Goal: Task Accomplishment & Management: Manage account settings

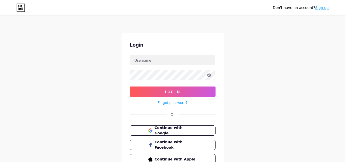
click at [158, 60] on input "text" at bounding box center [172, 60] width 85 height 10
type input "yuli.tramitesmigracion@gmail"
click at [195, 128] on span "Continue with Google" at bounding box center [175, 130] width 43 height 11
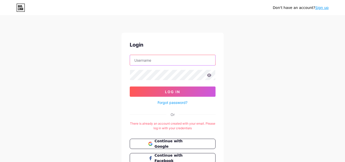
click at [166, 62] on input "text" at bounding box center [172, 60] width 85 height 10
type input "yuli.tramitesmigracion"
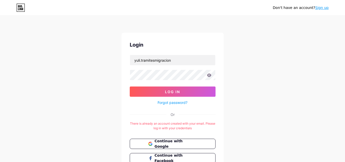
click at [301, 76] on div "Don't have an account? Sign up Login yuli.tramitesmigracion Log In Forgot passw…" at bounding box center [172, 101] width 345 height 202
click at [326, 9] on link "Sign up" at bounding box center [323, 8] width 14 height 4
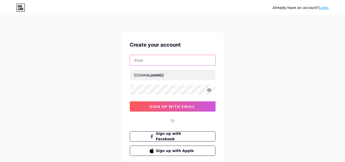
click at [177, 60] on input "text" at bounding box center [172, 60] width 85 height 10
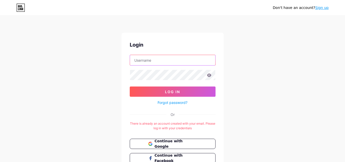
click at [178, 60] on input "text" at bounding box center [172, 60] width 85 height 10
click at [182, 56] on input "yuli.tramitesmigracion" at bounding box center [172, 60] width 85 height 10
type input "[EMAIL_ADDRESS][DOMAIN_NAME]"
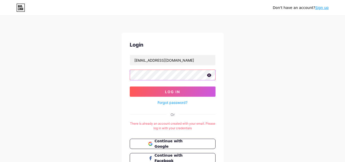
click at [130, 86] on button "Log In" at bounding box center [173, 91] width 86 height 10
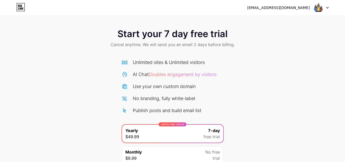
click at [287, 4] on div "[EMAIL_ADDRESS][DOMAIN_NAME]" at bounding box center [289, 7] width 82 height 9
click at [288, 9] on div "[EMAIL_ADDRESS][DOMAIN_NAME]" at bounding box center [279, 7] width 63 height 5
click at [329, 8] on icon at bounding box center [328, 8] width 3 height 2
click at [208, 60] on div "Unlimited sites & Unlimited visitors" at bounding box center [173, 62] width 102 height 7
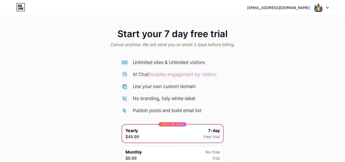
click at [318, 7] on img at bounding box center [319, 8] width 10 height 10
click at [322, 22] on li "Logout" at bounding box center [296, 21] width 63 height 14
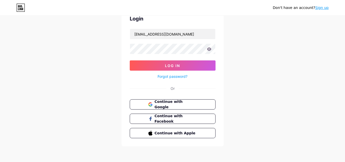
scroll to position [27, 0]
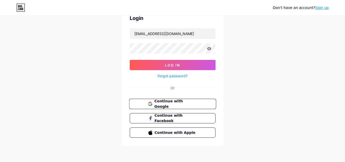
click at [178, 104] on span "Continue with Google" at bounding box center [175, 103] width 43 height 11
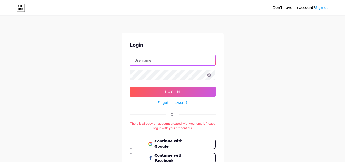
type input "[EMAIL_ADDRESS][DOMAIN_NAME]"
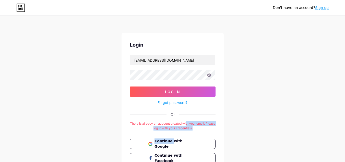
drag, startPoint x: 171, startPoint y: 131, endPoint x: 191, endPoint y: 125, distance: 21.2
click at [191, 125] on div "Login yuli.tramitesmigracion@gmail.com Log In Forgot password? Or There is alre…" at bounding box center [173, 109] width 102 height 153
click at [191, 125] on div "There is already an account created with your email. Please log in with your cr…" at bounding box center [173, 125] width 86 height 9
click at [320, 3] on div "Don't have an account? Sign up" at bounding box center [172, 7] width 345 height 15
click at [322, 6] on link "Sign up" at bounding box center [323, 8] width 14 height 4
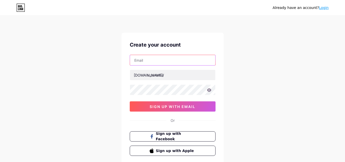
type input "[EMAIL_ADDRESS][DOMAIN_NAME]"
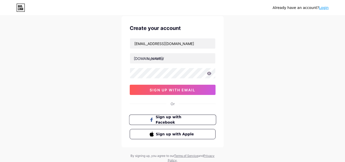
scroll to position [26, 0]
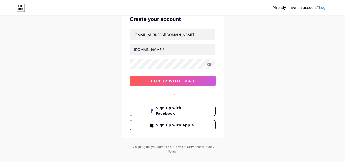
click at [177, 90] on div "Create your account yuli.tramitesmigracion@gmail.com bio.link/ sign up with ema…" at bounding box center [173, 72] width 102 height 131
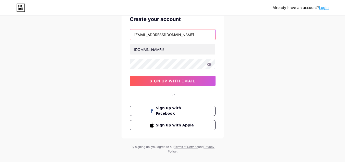
click at [196, 36] on input "[EMAIL_ADDRESS][DOMAIN_NAME]" at bounding box center [172, 34] width 85 height 10
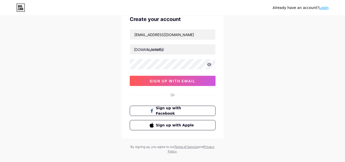
click at [239, 46] on div "Already have an account? Login Create your account yuli.tramitesmigracion@gmail…" at bounding box center [172, 72] width 345 height 196
click at [259, 52] on div "Already have an account? Login Create your account yuli.tramitesmigracion@gmail…" at bounding box center [172, 72] width 345 height 196
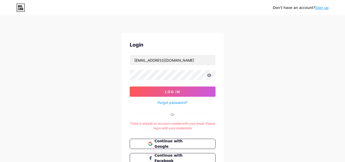
click at [202, 117] on div "Login yuli.tramitesmigracion@gmail.com Log In Forgot password? Or There is alre…" at bounding box center [173, 109] width 102 height 153
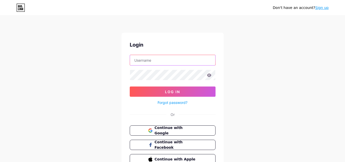
type input "[EMAIL_ADDRESS][DOMAIN_NAME]"
click at [166, 63] on input "[EMAIL_ADDRESS][DOMAIN_NAME]" at bounding box center [172, 60] width 85 height 10
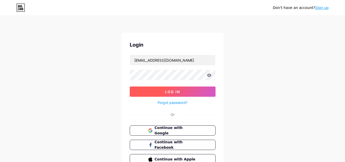
click at [140, 92] on button "Log In" at bounding box center [173, 91] width 86 height 10
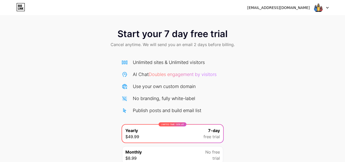
click at [330, 5] on div "[EMAIL_ADDRESS][DOMAIN_NAME] Logout" at bounding box center [172, 7] width 345 height 9
click at [328, 7] on icon at bounding box center [328, 8] width 3 height 2
click at [147, 12] on div "[EMAIL_ADDRESS][DOMAIN_NAME] Logout" at bounding box center [172, 7] width 345 height 9
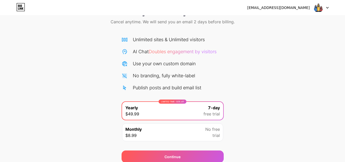
scroll to position [44, 0]
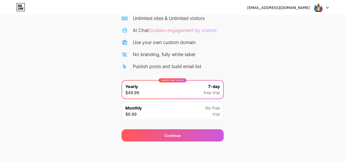
click at [290, 9] on div "[EMAIL_ADDRESS][DOMAIN_NAME]" at bounding box center [279, 7] width 63 height 5
drag, startPoint x: 290, startPoint y: 9, endPoint x: 304, endPoint y: 7, distance: 13.6
click at [304, 7] on div "[EMAIL_ADDRESS][DOMAIN_NAME]" at bounding box center [279, 7] width 63 height 5
click at [320, 11] on img at bounding box center [319, 8] width 10 height 10
click at [16, 9] on icon at bounding box center [20, 7] width 9 height 8
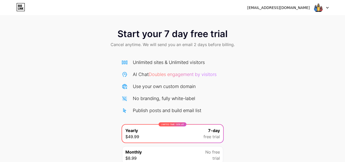
click at [323, 45] on div "Start your 7 day free trial Cancel anytime. We will send you an email 2 days be…" at bounding box center [172, 39] width 345 height 30
click at [323, 9] on img at bounding box center [319, 8] width 10 height 10
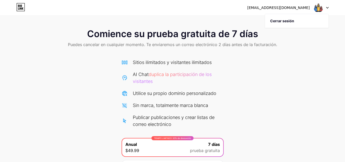
click at [291, 9] on font "[EMAIL_ADDRESS][DOMAIN_NAME]" at bounding box center [279, 8] width 63 height 4
drag, startPoint x: 262, startPoint y: 7, endPoint x: 284, endPoint y: 5, distance: 21.6
click at [281, 5] on div "[EMAIL_ADDRESS][DOMAIN_NAME]" at bounding box center [279, 7] width 63 height 5
click at [295, 7] on font "[EMAIL_ADDRESS][DOMAIN_NAME]" at bounding box center [279, 8] width 63 height 4
click at [274, 10] on font "[EMAIL_ADDRESS][DOMAIN_NAME]" at bounding box center [279, 8] width 63 height 4
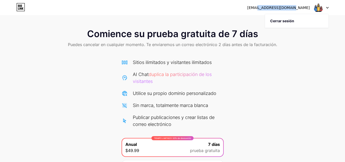
click at [274, 10] on font "[EMAIL_ADDRESS][DOMAIN_NAME]" at bounding box center [279, 8] width 63 height 4
click at [228, 54] on div "Comience su prueba gratuita de 7 días Puedes cancelar en cualquier momento. Te …" at bounding box center [172, 112] width 345 height 176
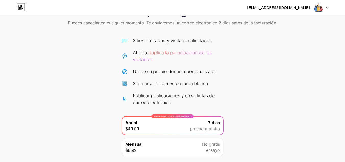
scroll to position [58, 0]
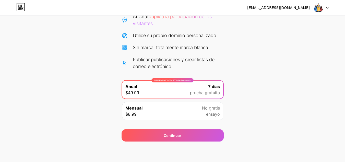
click at [21, 12] on link at bounding box center [20, 7] width 9 height 9
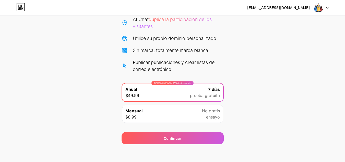
scroll to position [58, 0]
